Goal: Information Seeking & Learning: Find specific fact

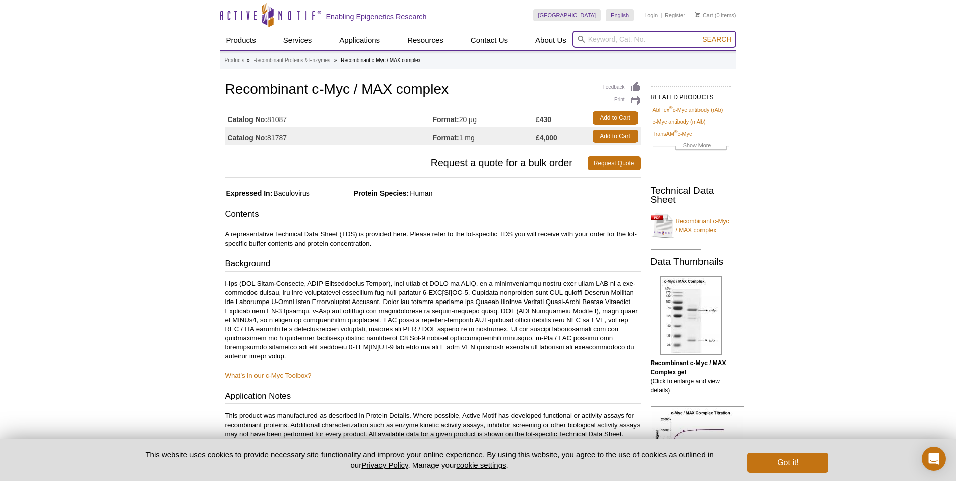
click at [643, 44] on input "search" at bounding box center [654, 39] width 164 height 17
type input "MAX"
click at [699, 35] on button "Search" at bounding box center [716, 39] width 35 height 9
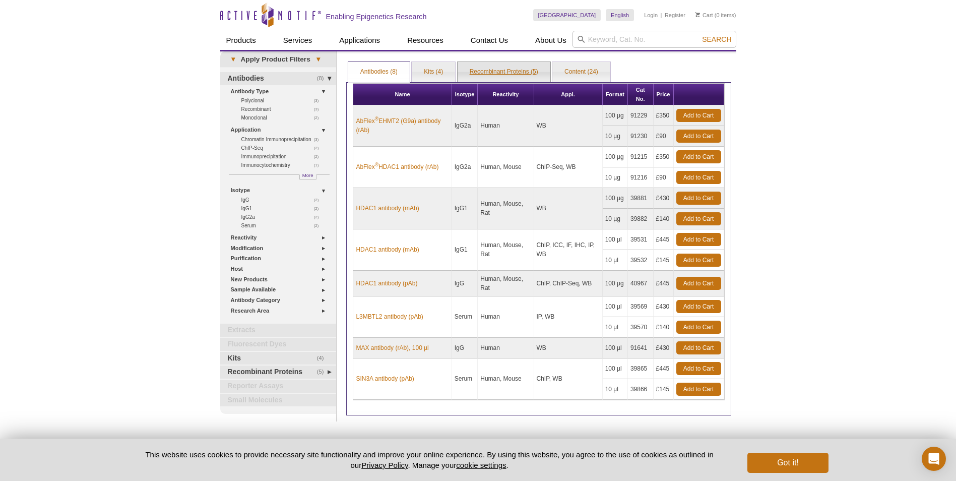
click at [502, 67] on link "Recombinant Proteins (5)" at bounding box center [504, 72] width 93 height 20
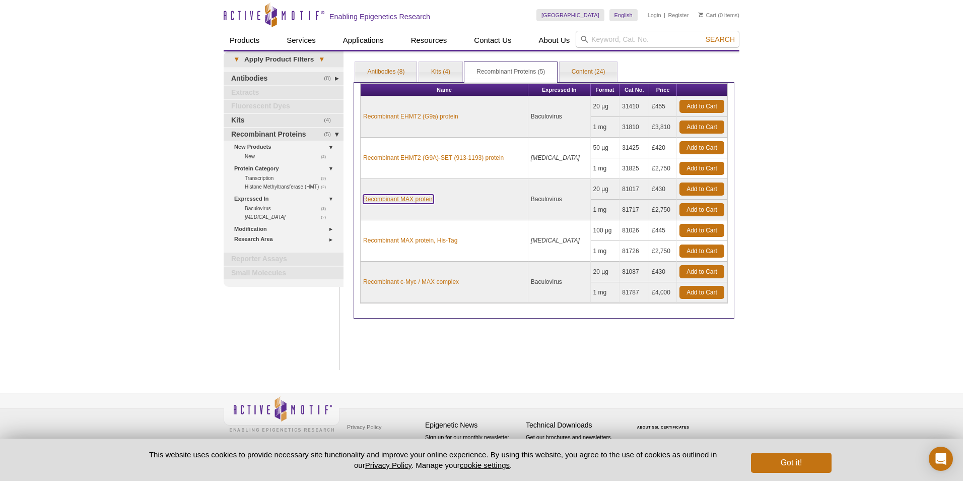
click at [418, 197] on link "Recombinant MAX protein" at bounding box center [398, 198] width 71 height 9
